Goal: Information Seeking & Learning: Learn about a topic

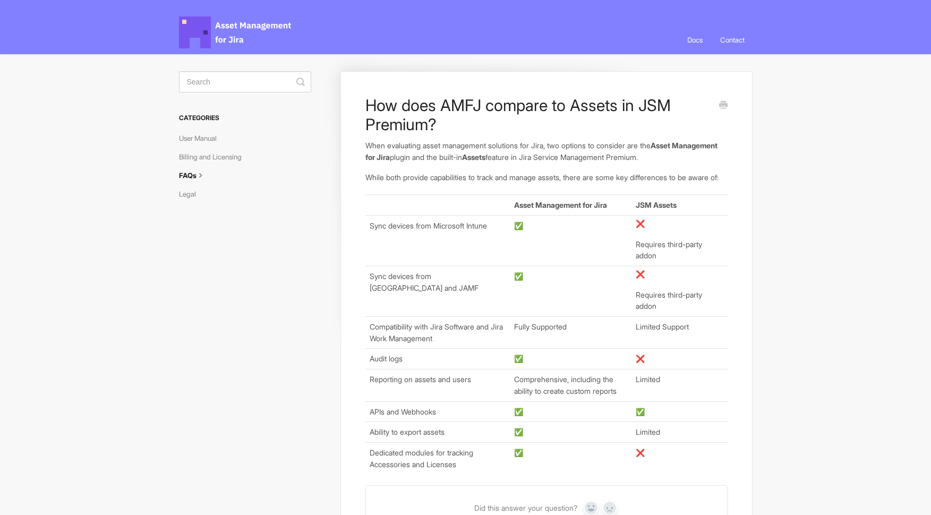
click at [203, 174] on icon at bounding box center [201, 174] width 8 height 8
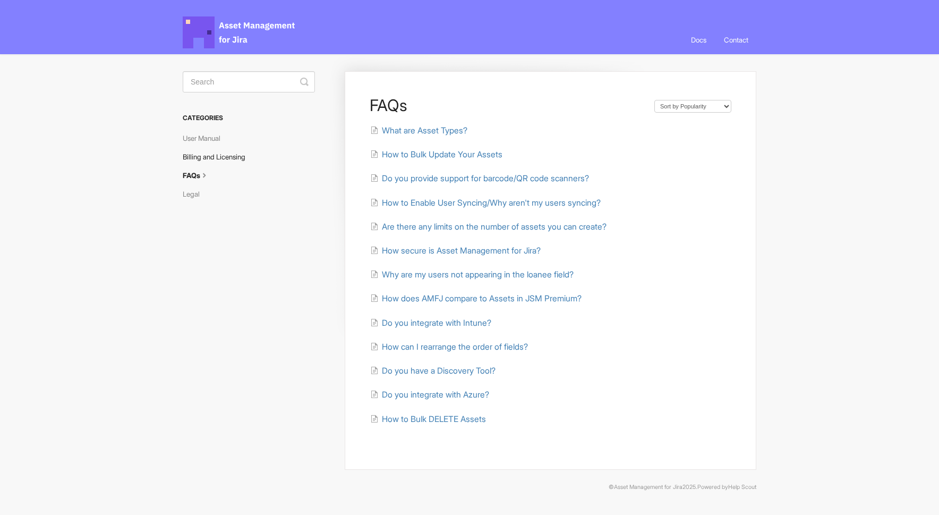
click at [219, 163] on link "Billing and Licensing" at bounding box center [218, 156] width 71 height 17
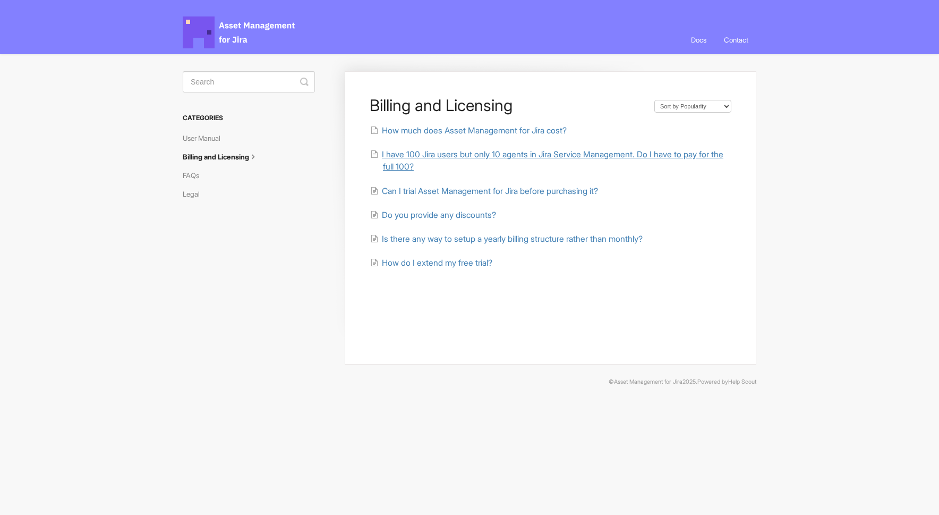
click at [418, 156] on span "I have 100 Jira users but only 10 agents in Jira Service Management. Do I have …" at bounding box center [552, 160] width 341 height 22
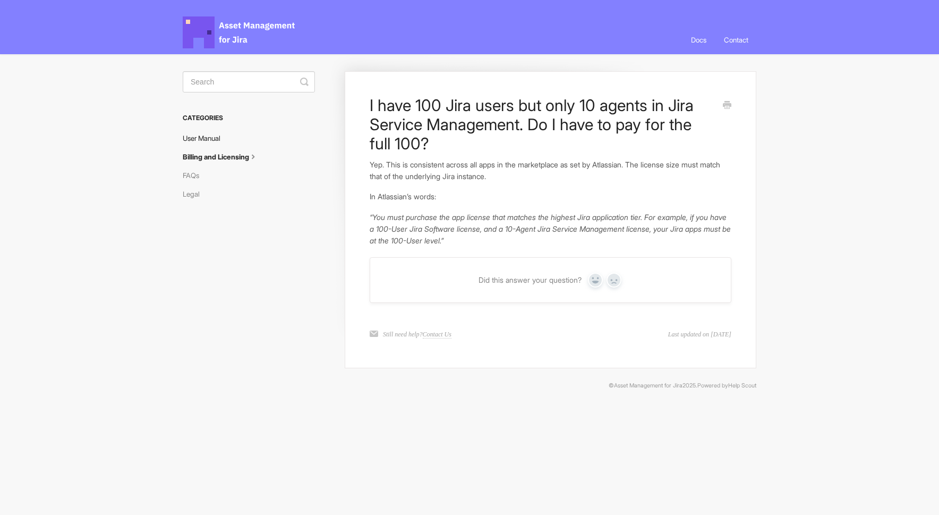
click at [207, 138] on link "User Manual" at bounding box center [206, 138] width 46 height 17
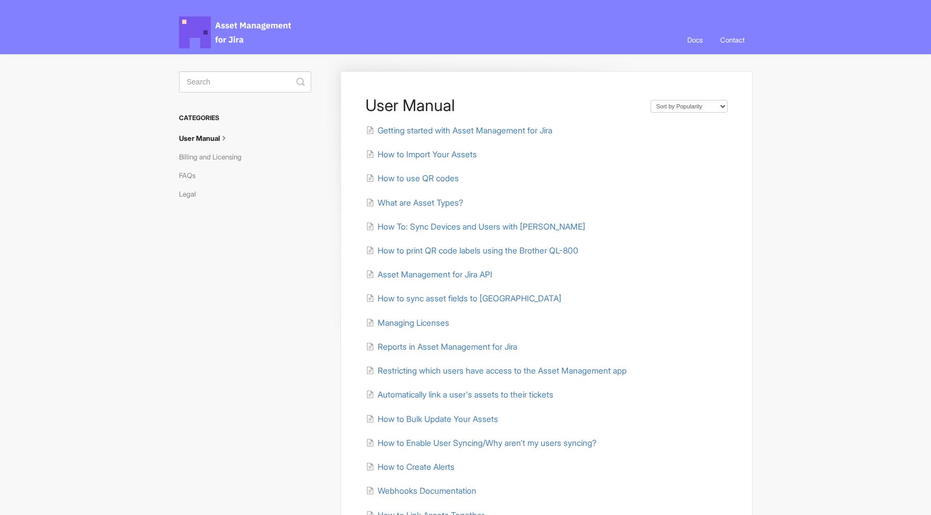
click at [215, 24] on span "Asset Management for Jira Docs" at bounding box center [236, 32] width 114 height 32
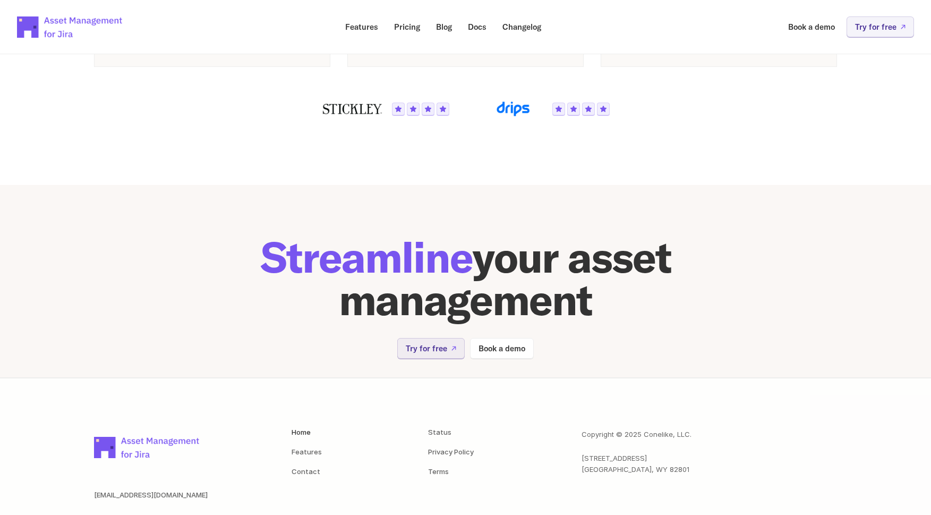
scroll to position [2080, 0]
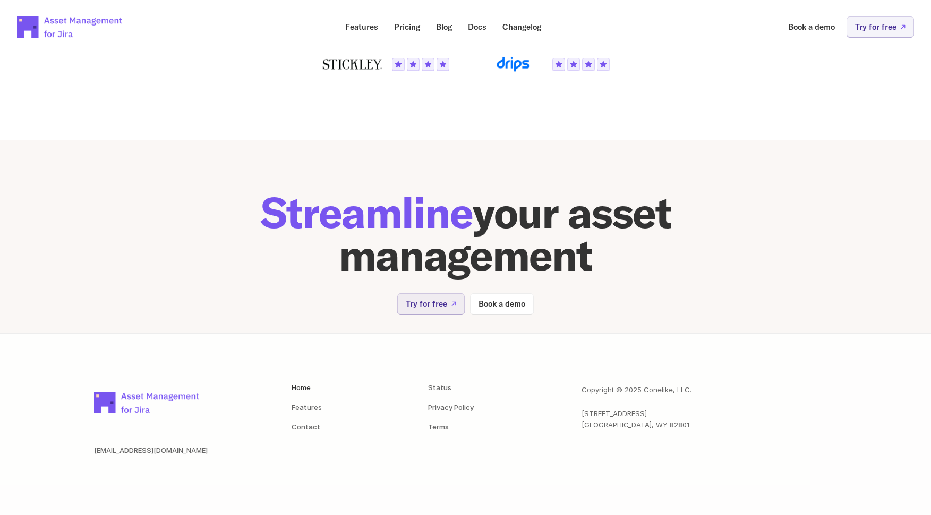
click at [343, 1] on nav "Features Pricing Blog Docs Changelog Book a demo Try for free" at bounding box center [465, 27] width 931 height 54
